Goal: Check status: Check status

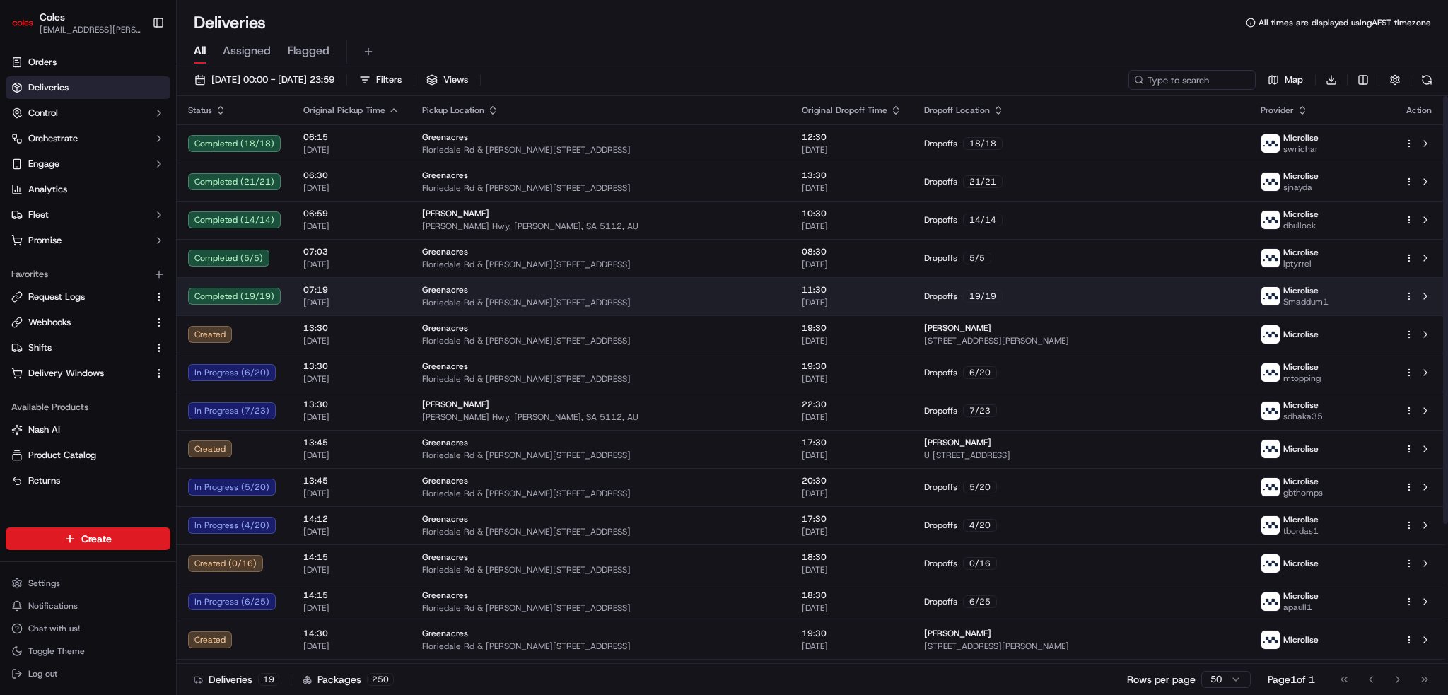
click at [487, 292] on div "Greenacres" at bounding box center [600, 289] width 357 height 11
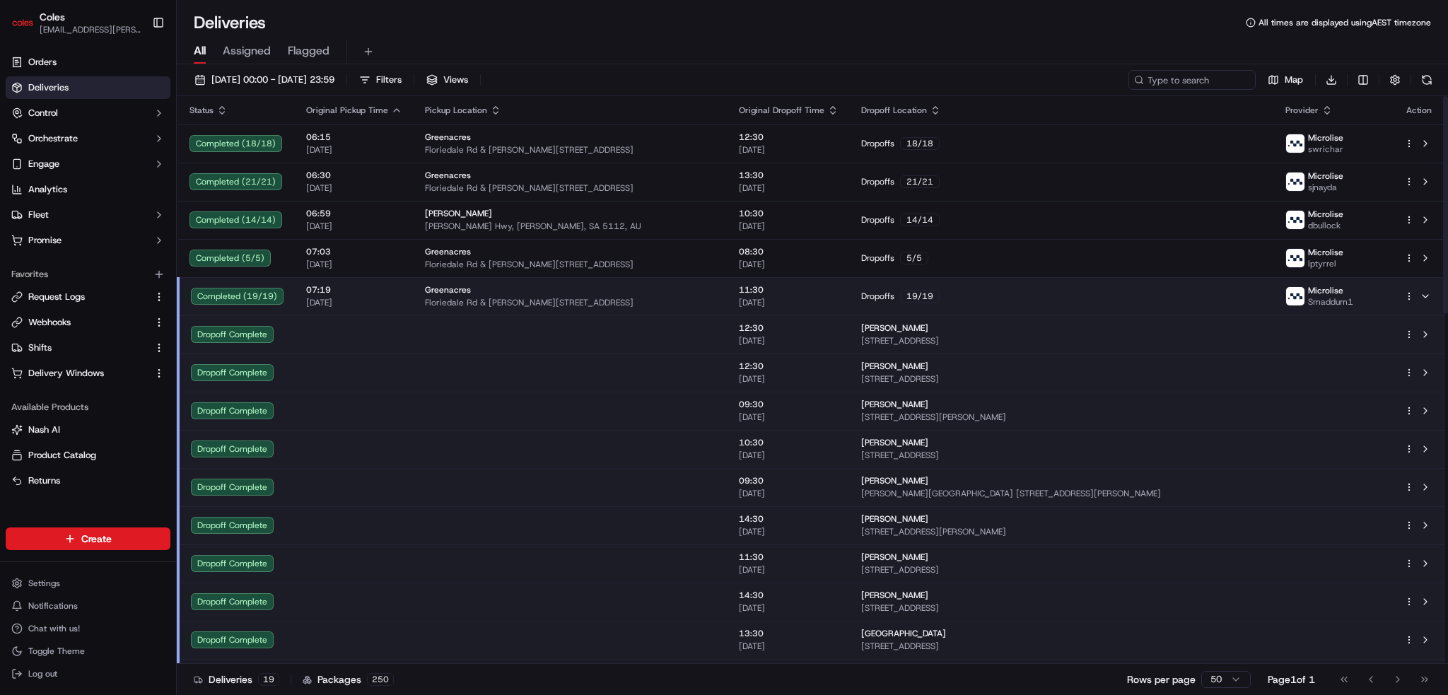
click at [557, 332] on td at bounding box center [571, 334] width 314 height 38
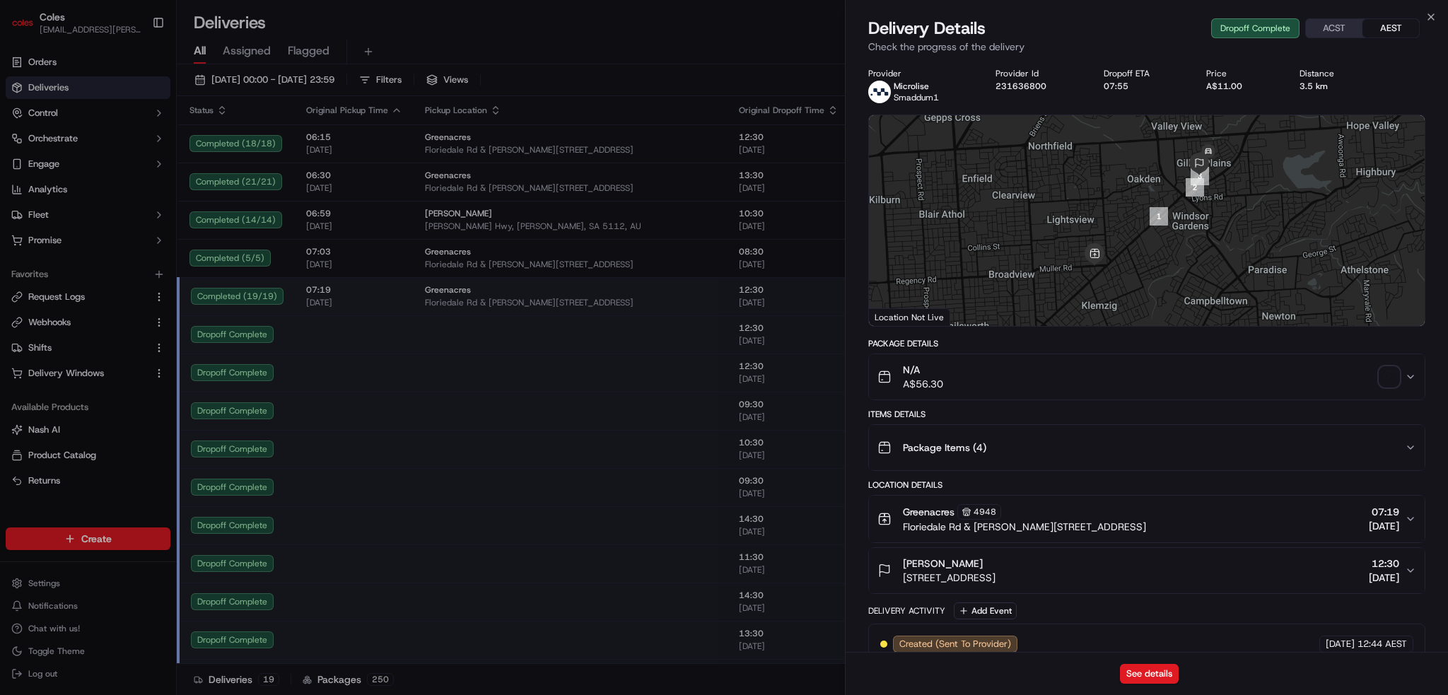
click at [1125, 446] on div "Package Items ( 4 )" at bounding box center [1140, 447] width 527 height 28
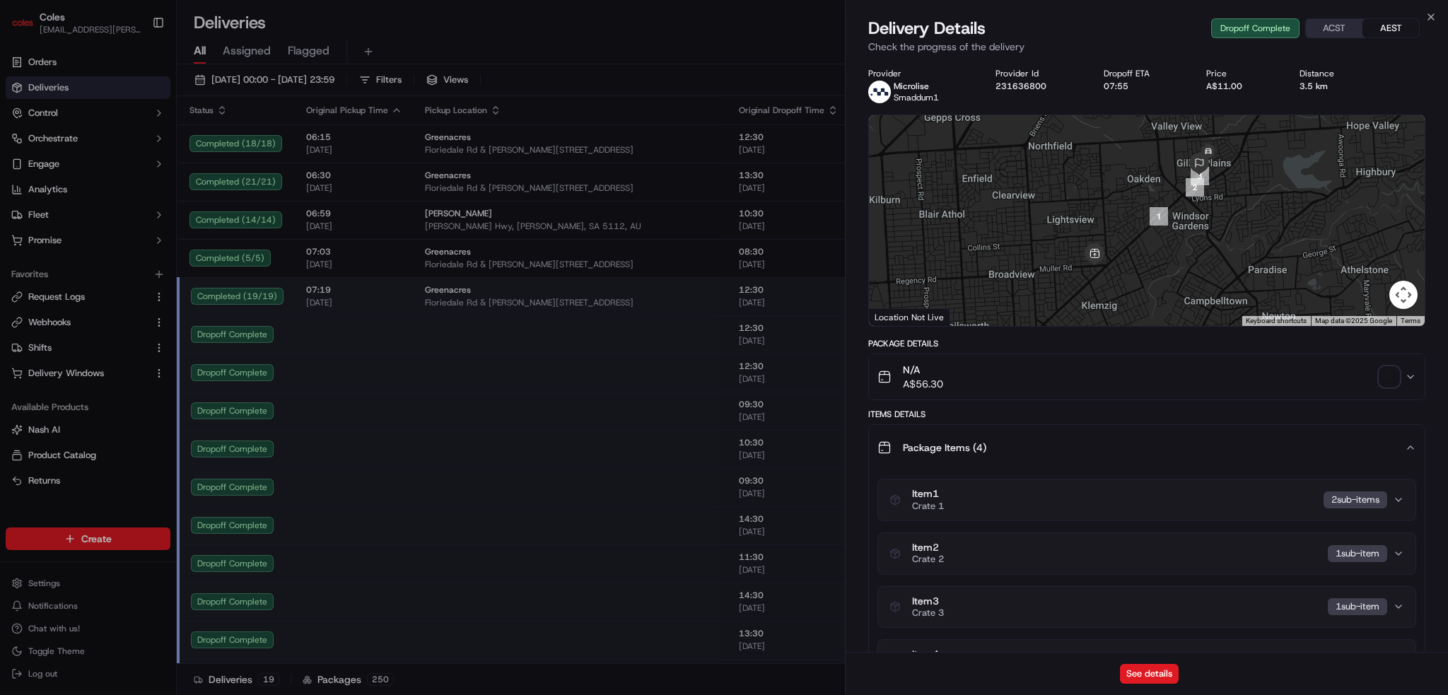
click at [1069, 494] on div "Item 1 Crate 1 2 sub-item s" at bounding box center [1140, 500] width 503 height 24
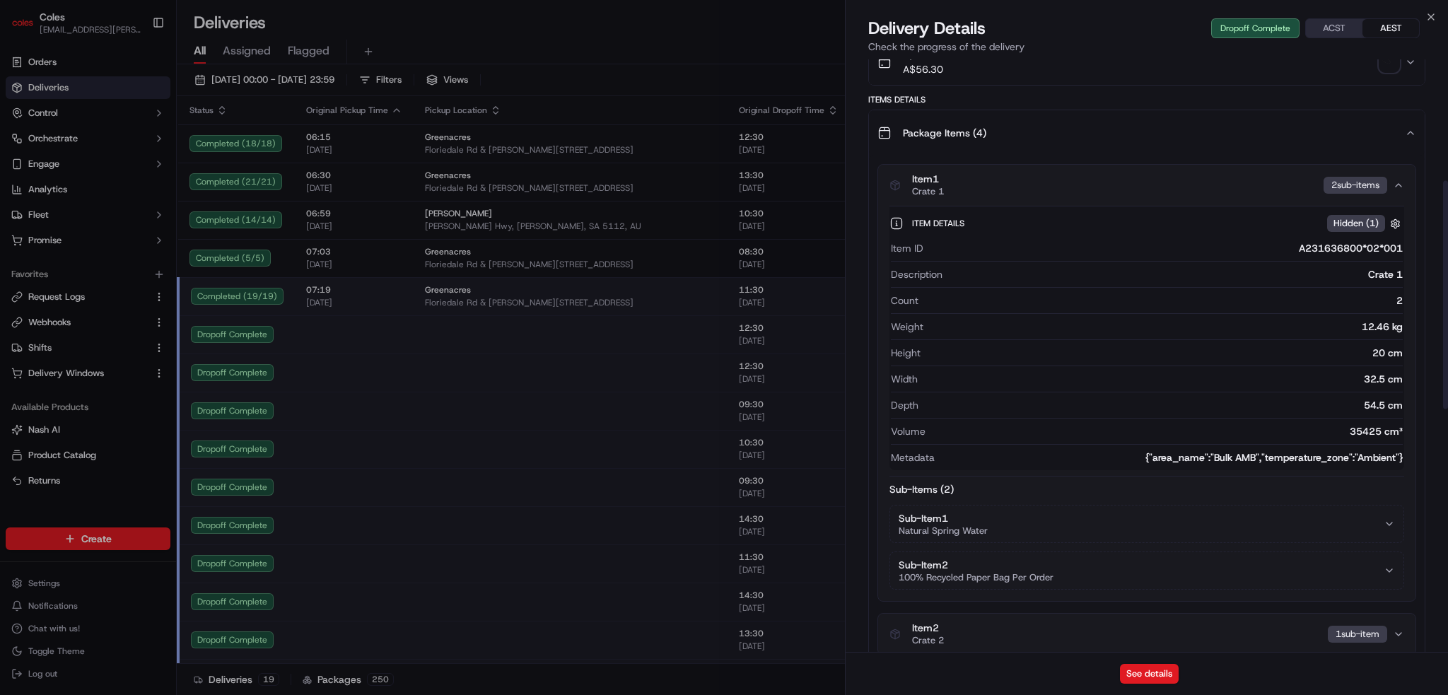
scroll to position [353, 0]
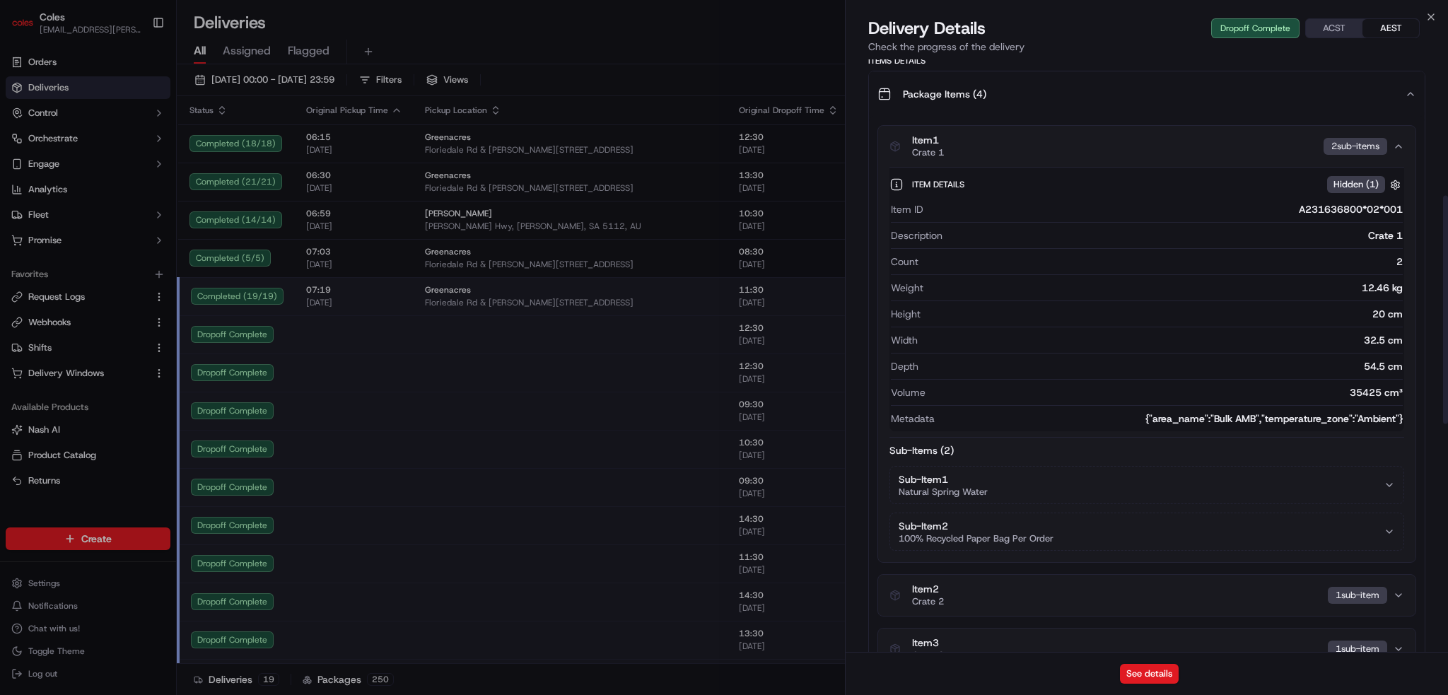
click at [1020, 483] on button "Sub-Item 1 Natural Spring Water" at bounding box center [1146, 485] width 513 height 37
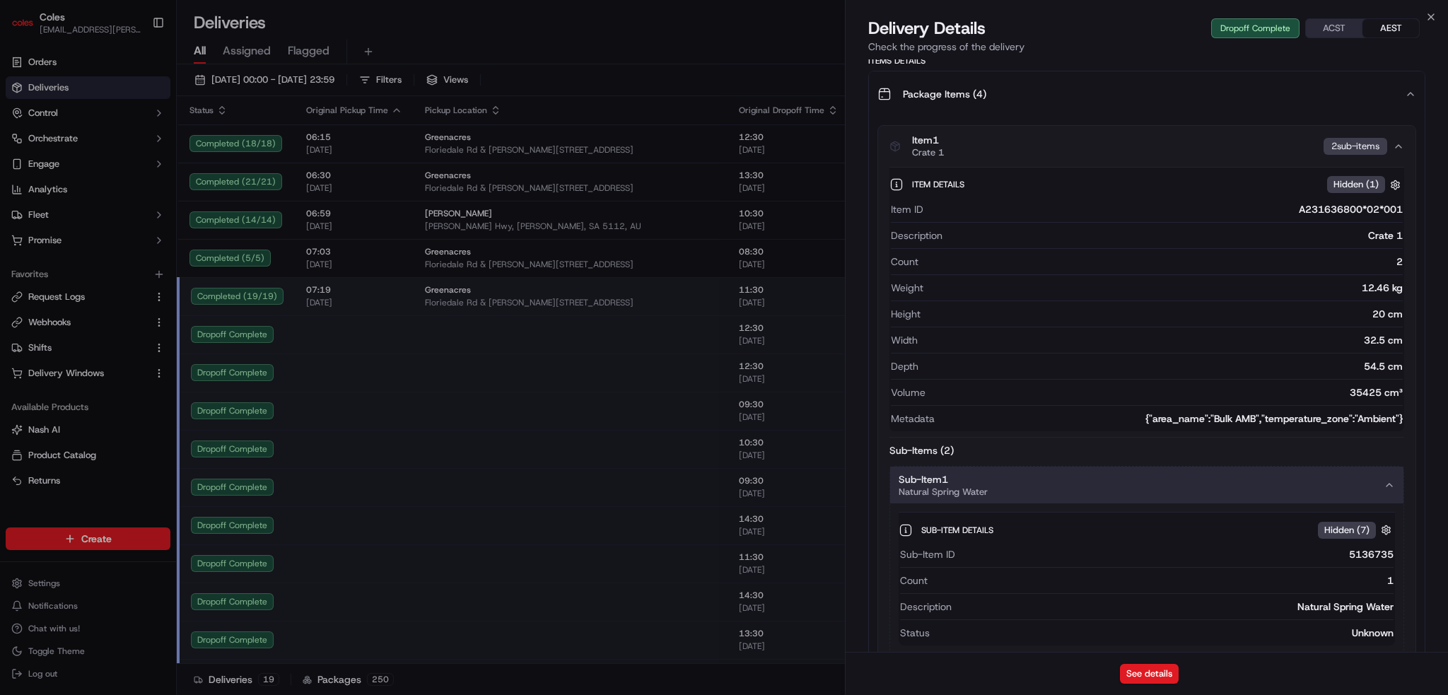
click at [1017, 474] on button "Sub-Item 1 Natural Spring Water" at bounding box center [1146, 485] width 513 height 37
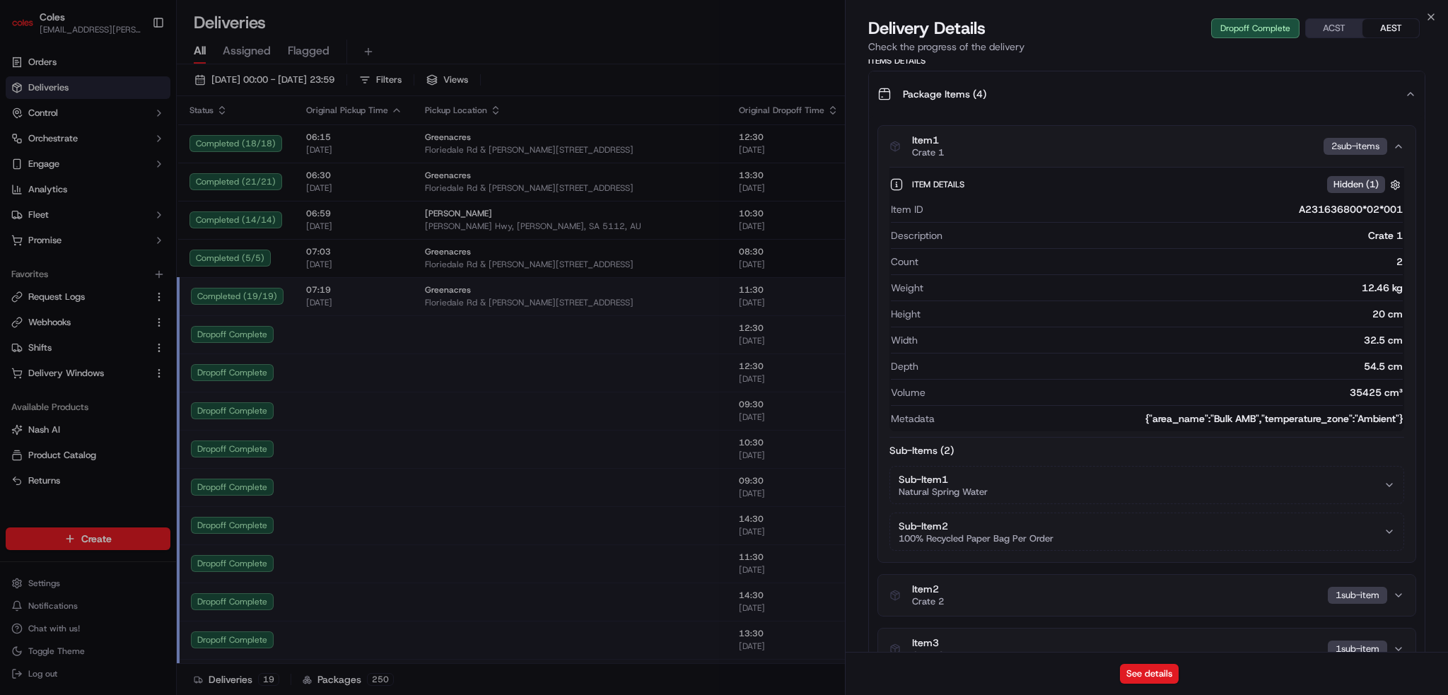
scroll to position [495, 0]
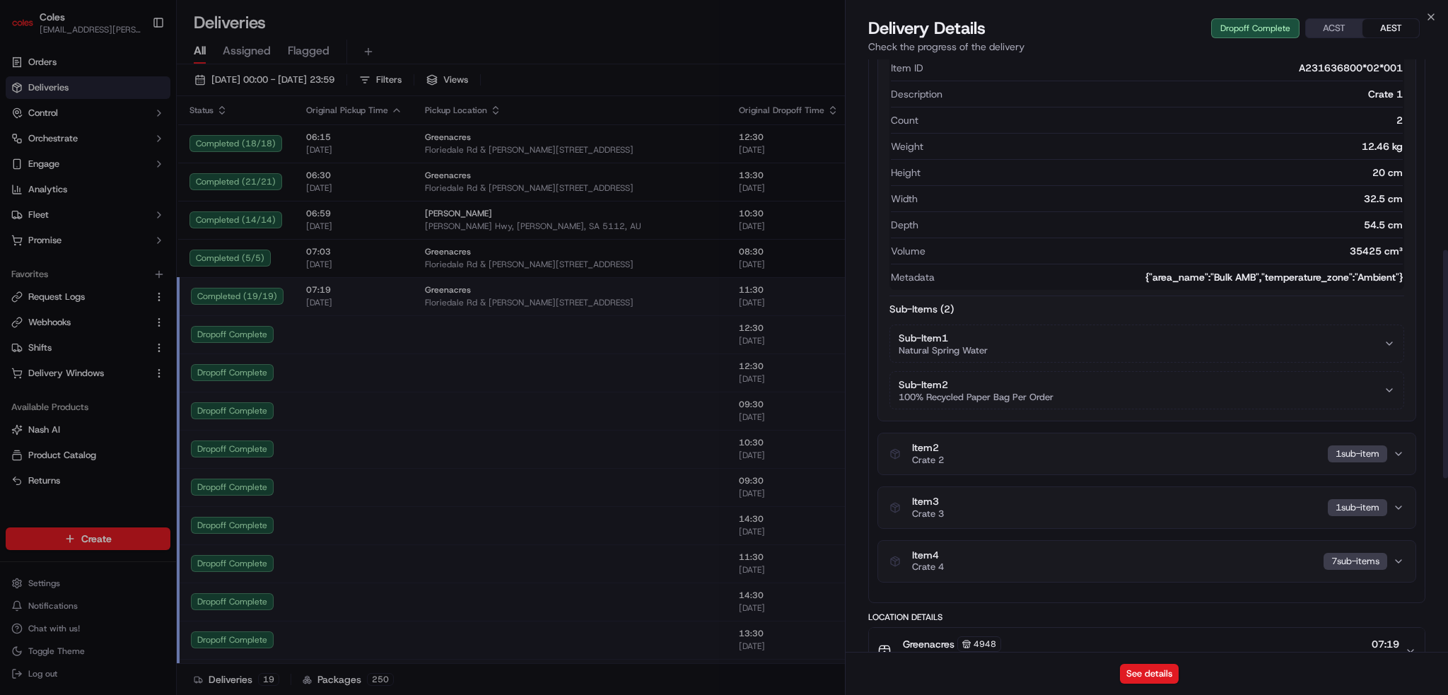
click at [1029, 381] on div "Sub-Item 2 100% Recycled Paper Bag Per Order" at bounding box center [975, 389] width 155 height 25
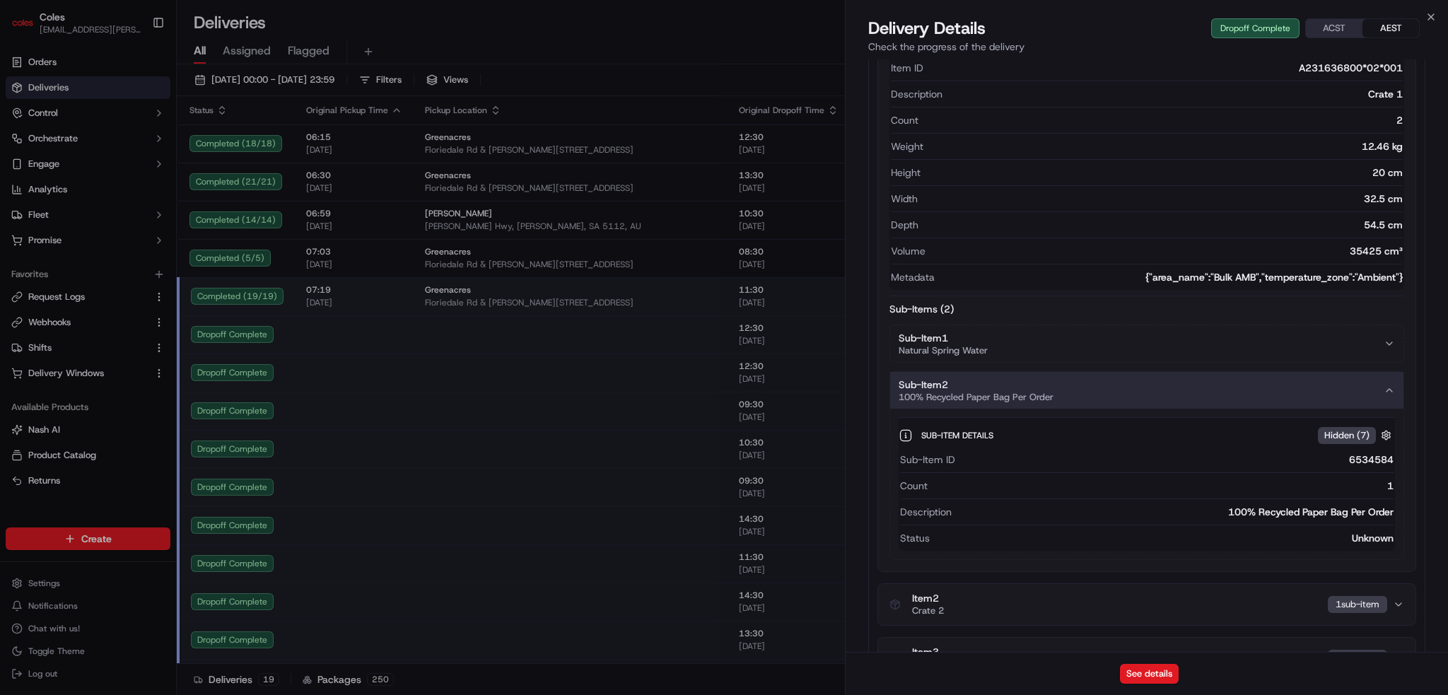
click at [1029, 382] on div "Sub-Item 2 100% Recycled Paper Bag Per Order" at bounding box center [975, 389] width 155 height 25
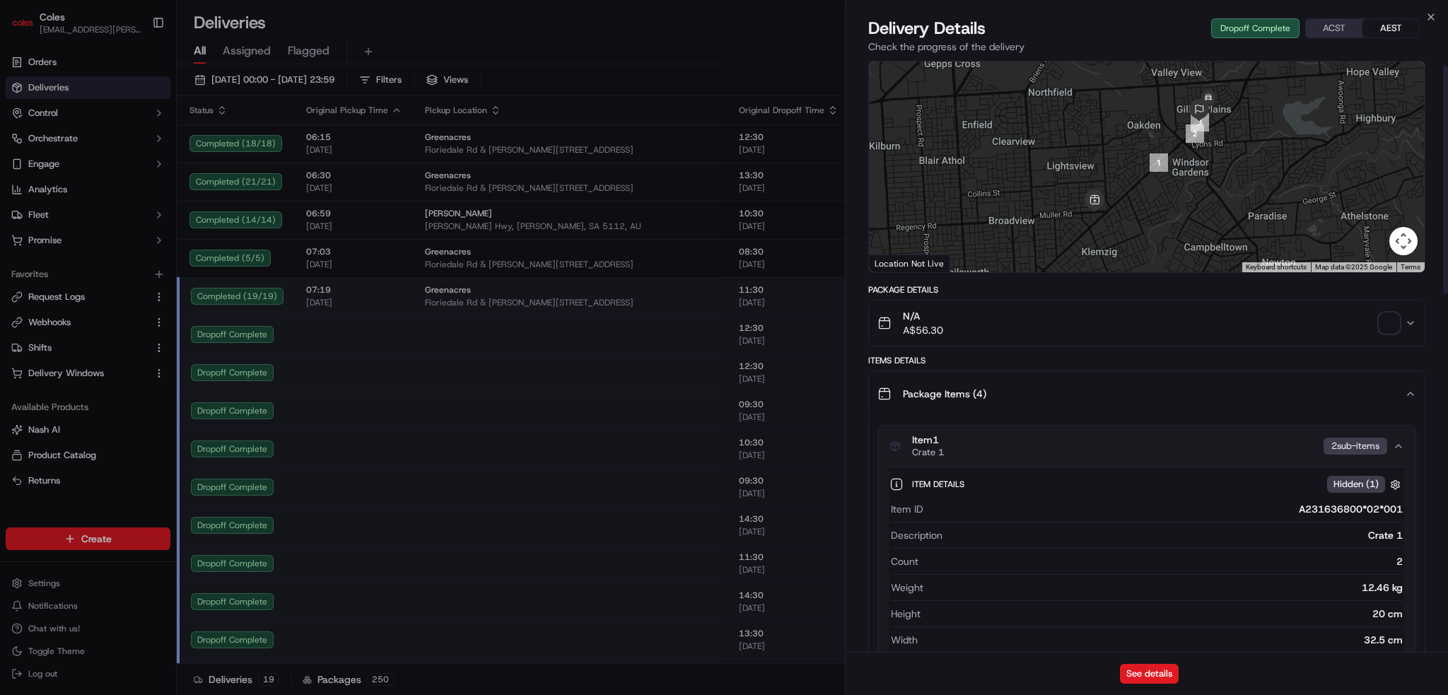
scroll to position [0, 0]
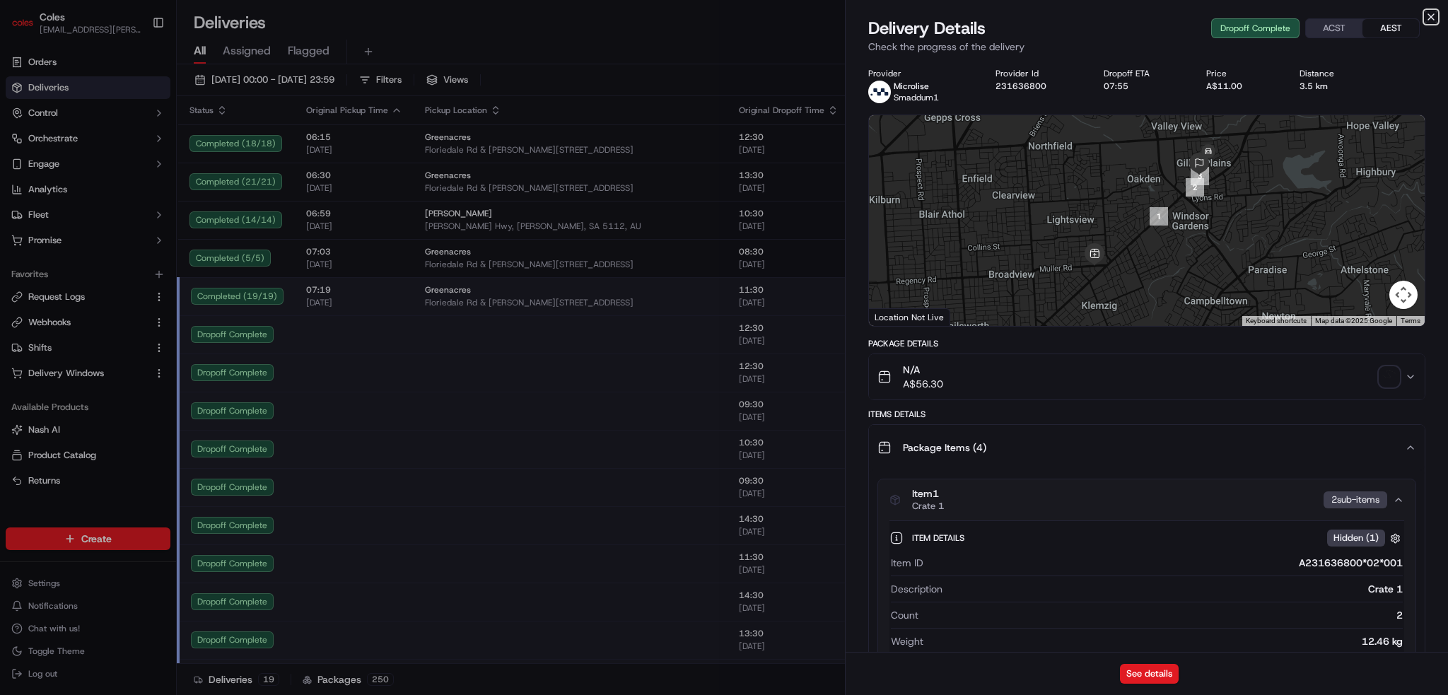
click at [1429, 16] on icon "button" at bounding box center [1430, 16] width 11 height 11
